Goal: Information Seeking & Learning: Learn about a topic

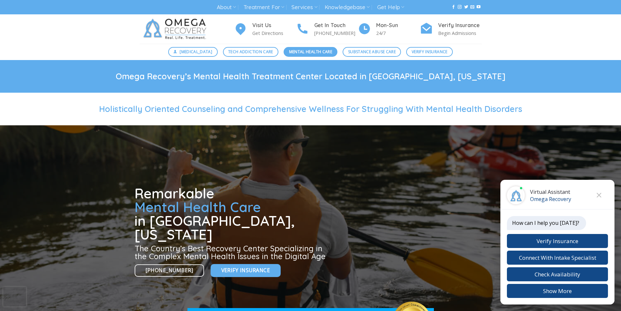
click at [307, 54] on span "Mental Health Care" at bounding box center [310, 52] width 43 height 6
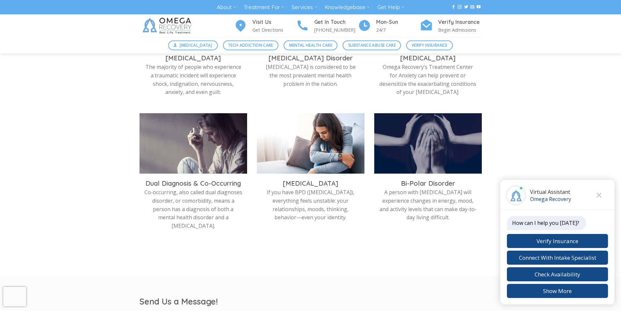
scroll to position [326, 0]
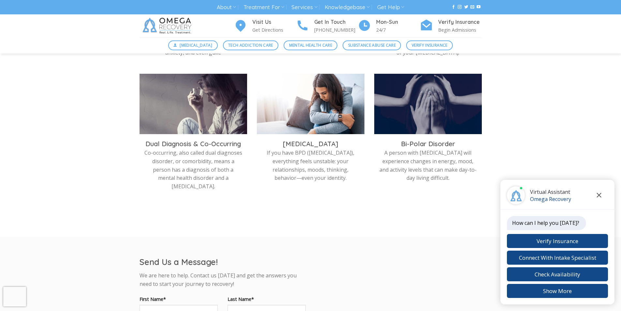
click at [599, 193] on icon "Close chat" at bounding box center [599, 195] width 5 height 5
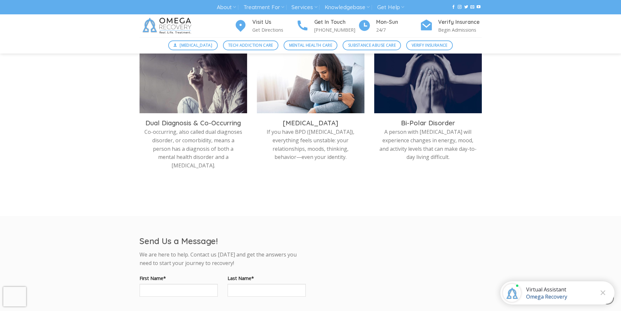
scroll to position [359, 0]
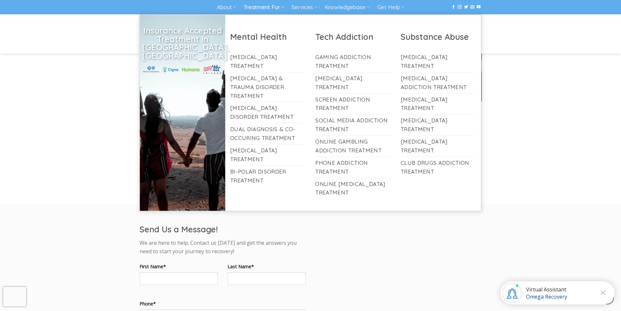
click at [267, 8] on link "Treatment For" at bounding box center [263, 7] width 41 height 12
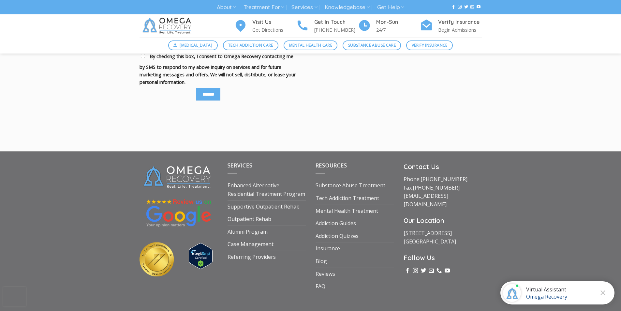
scroll to position [844, 0]
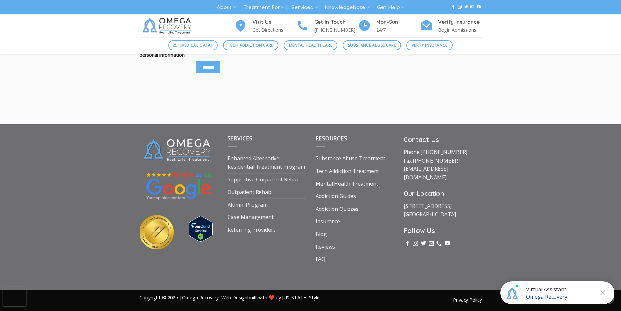
click at [368, 182] on link "Mental Health Treatment" at bounding box center [347, 184] width 63 height 12
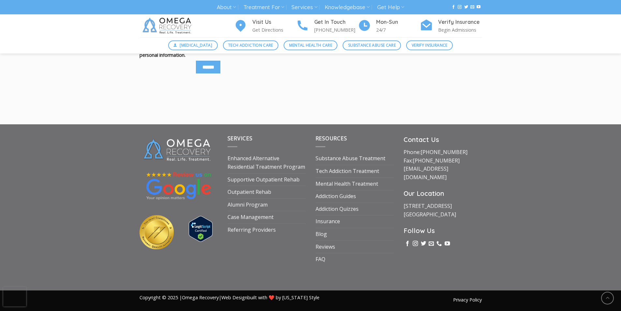
scroll to position [359, 0]
